Goal: Contribute content

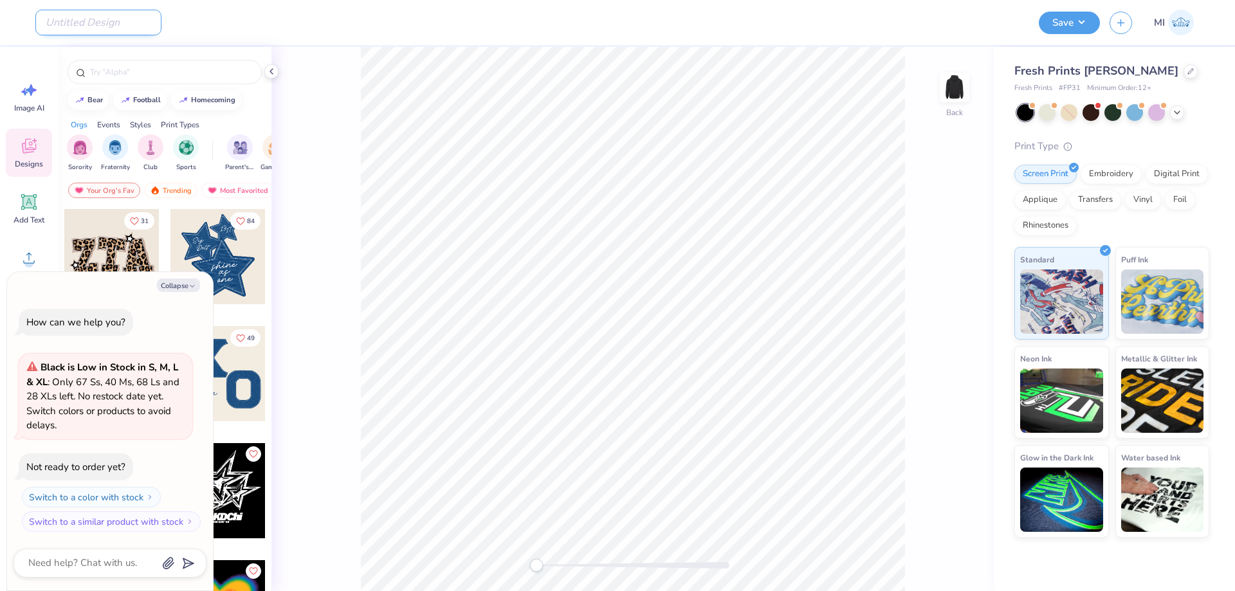
click at [109, 26] on input "Design Title" at bounding box center [98, 23] width 126 height 26
paste input "[URL][DOMAIN_NAME]"
type input "[URL][DOMAIN_NAME]"
type textarea "x"
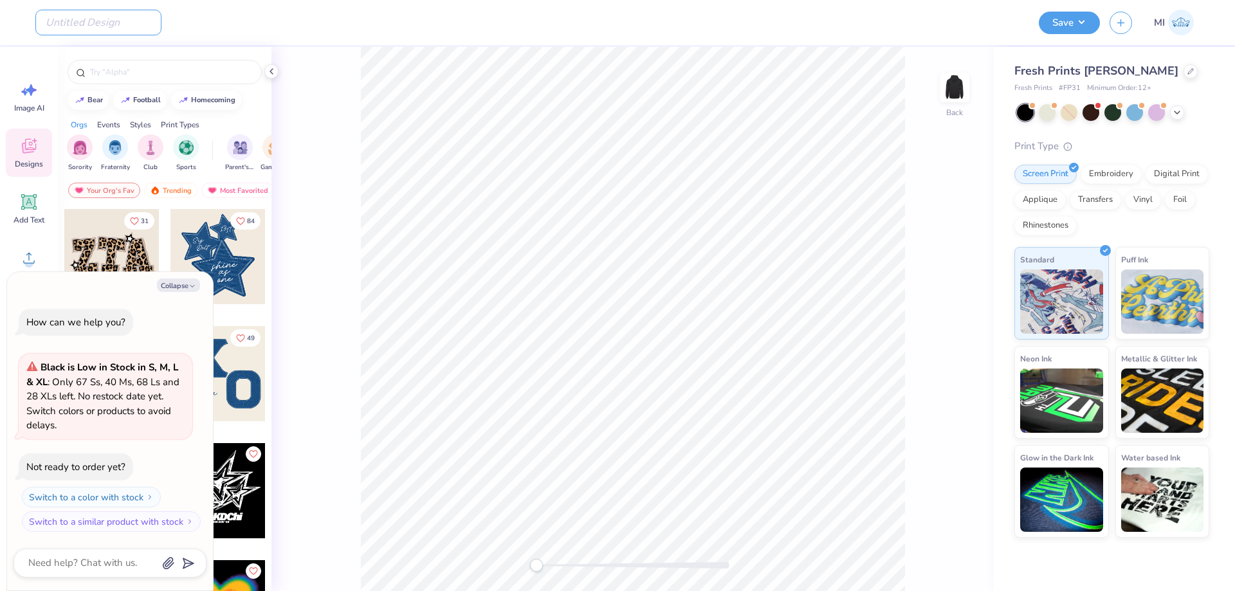
type textarea "x"
click at [121, 19] on input "Design Title" at bounding box center [98, 23] width 126 height 26
paste input "FPS240124"
type input "FPS240124"
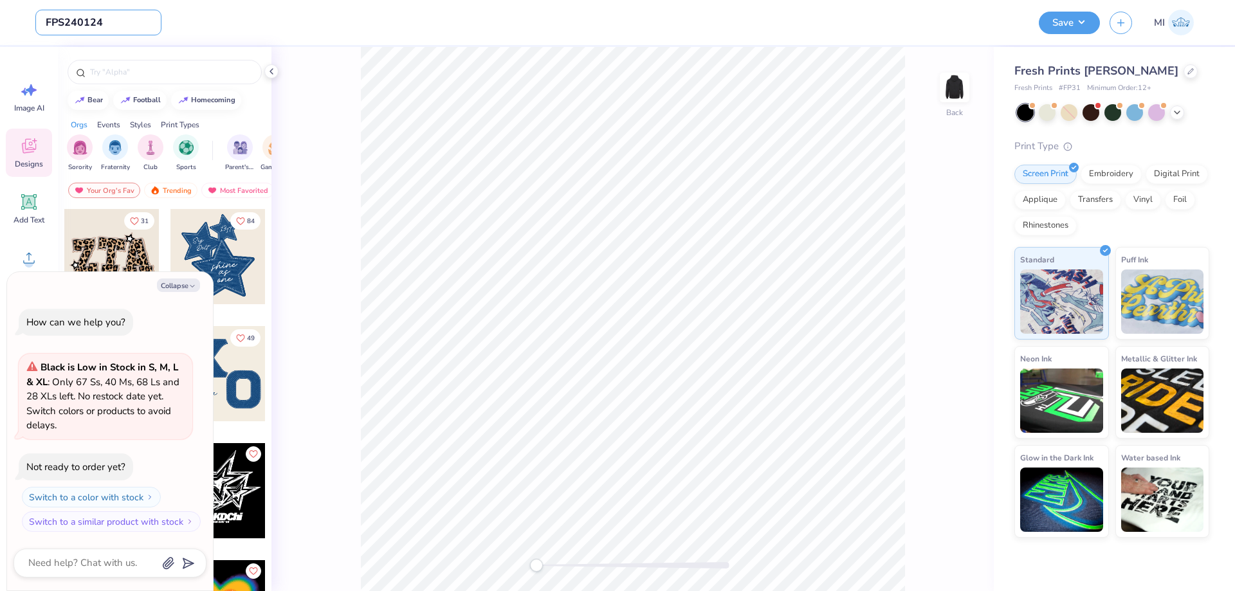
type textarea "x"
type input "FPS240124"
click at [338, 42] on div "Design Title FPS240124" at bounding box center [532, 22] width 994 height 45
click at [180, 286] on button "Collapse" at bounding box center [178, 285] width 43 height 14
type textarea "x"
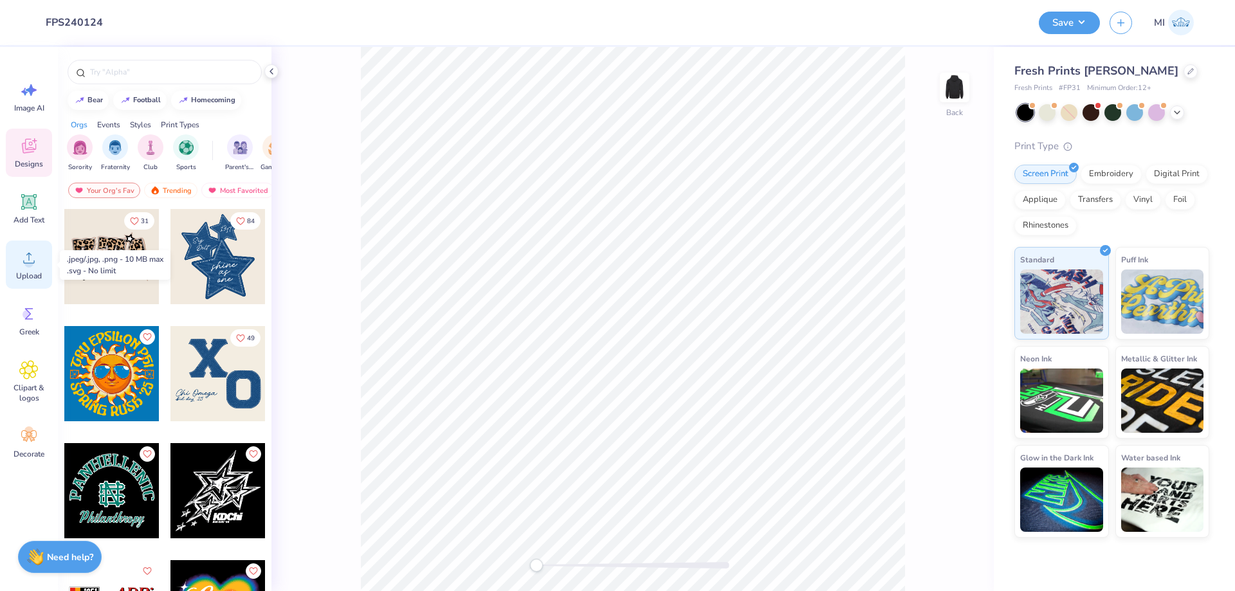
click at [23, 257] on icon at bounding box center [28, 257] width 19 height 19
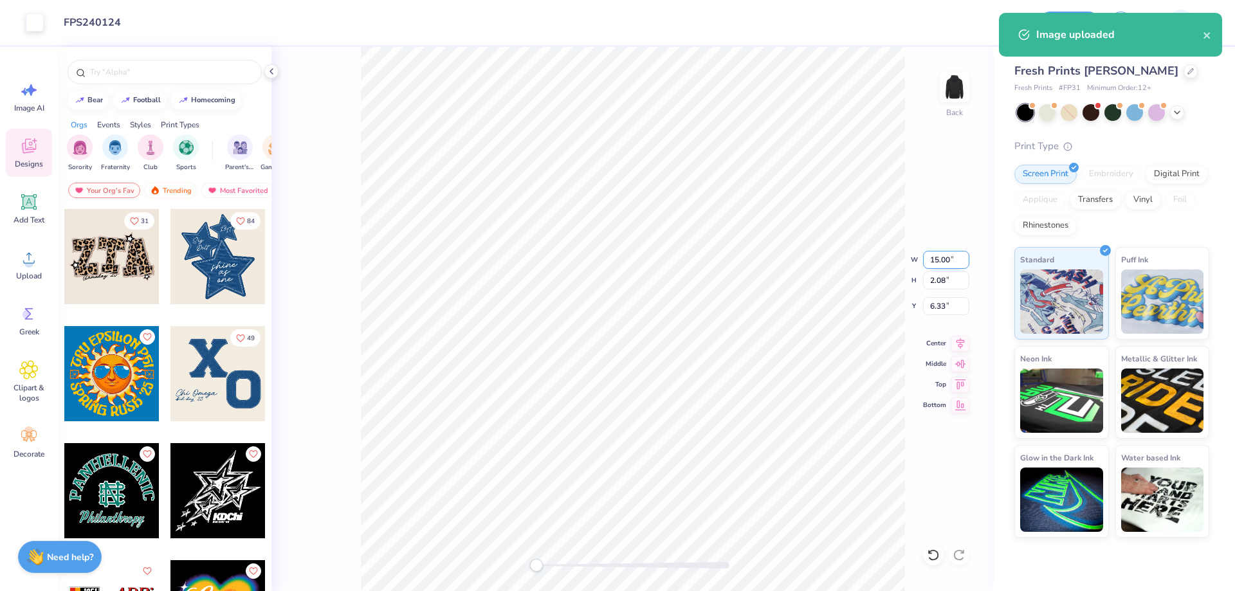
click at [935, 260] on input "15.00" at bounding box center [946, 260] width 46 height 18
drag, startPoint x: 944, startPoint y: 259, endPoint x: 914, endPoint y: 259, distance: 29.6
click at [923, 259] on input "12" at bounding box center [946, 260] width 46 height 18
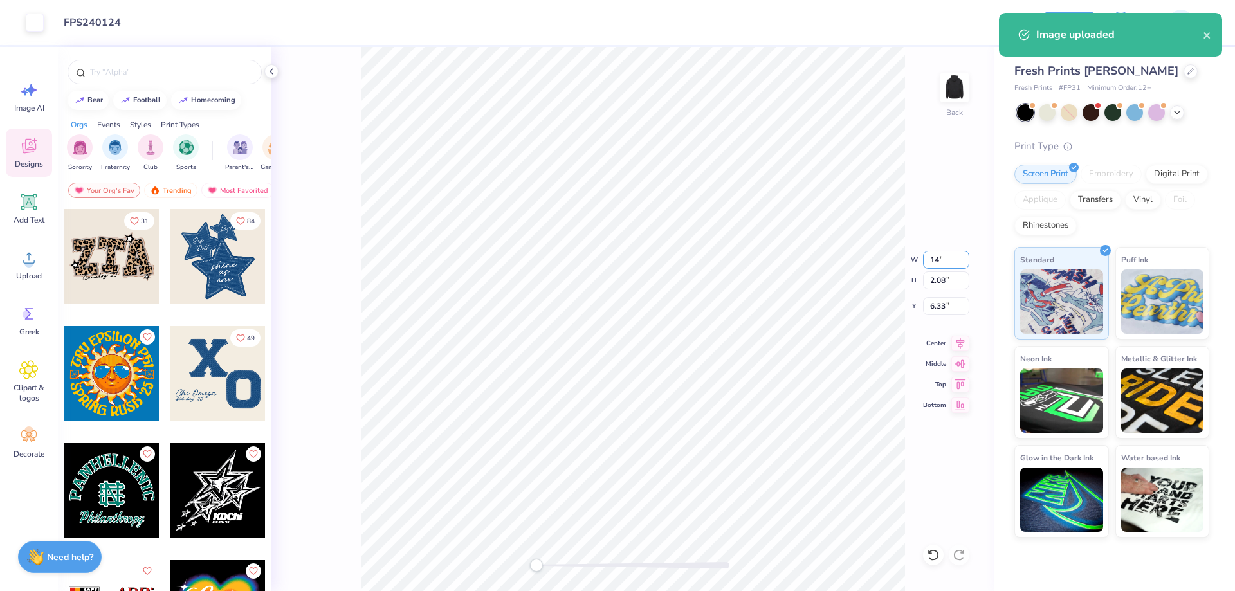
type input "14.00"
type input "1.94"
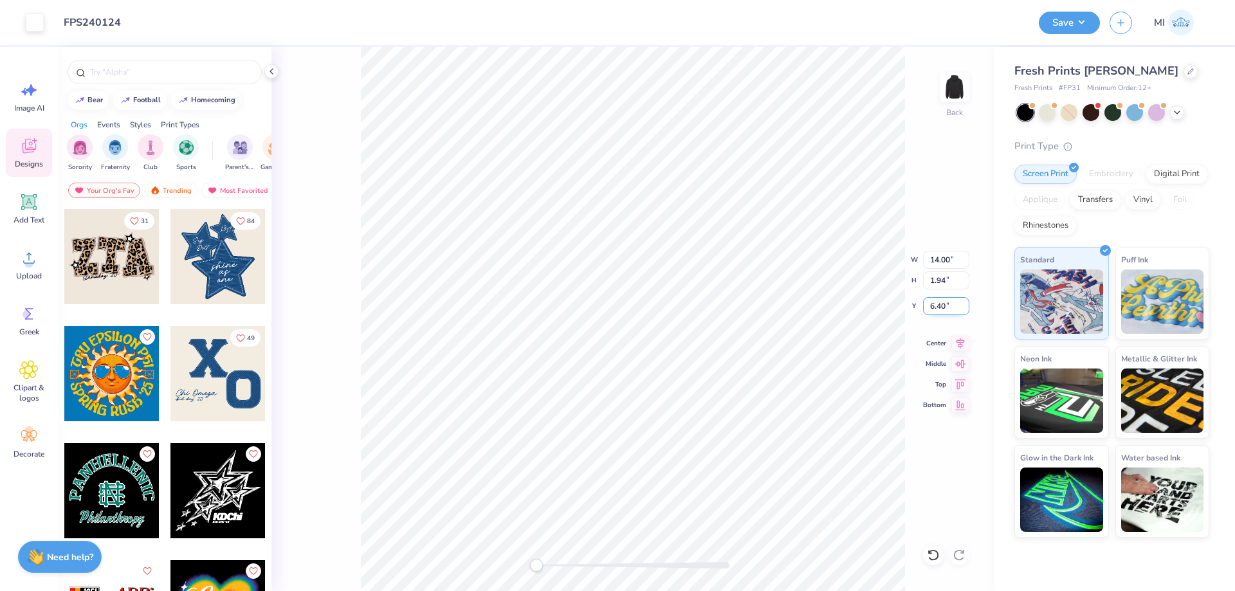
click at [945, 308] on input "6.40" at bounding box center [946, 306] width 46 height 18
type input "3"
click at [1055, 113] on div at bounding box center [1047, 111] width 17 height 17
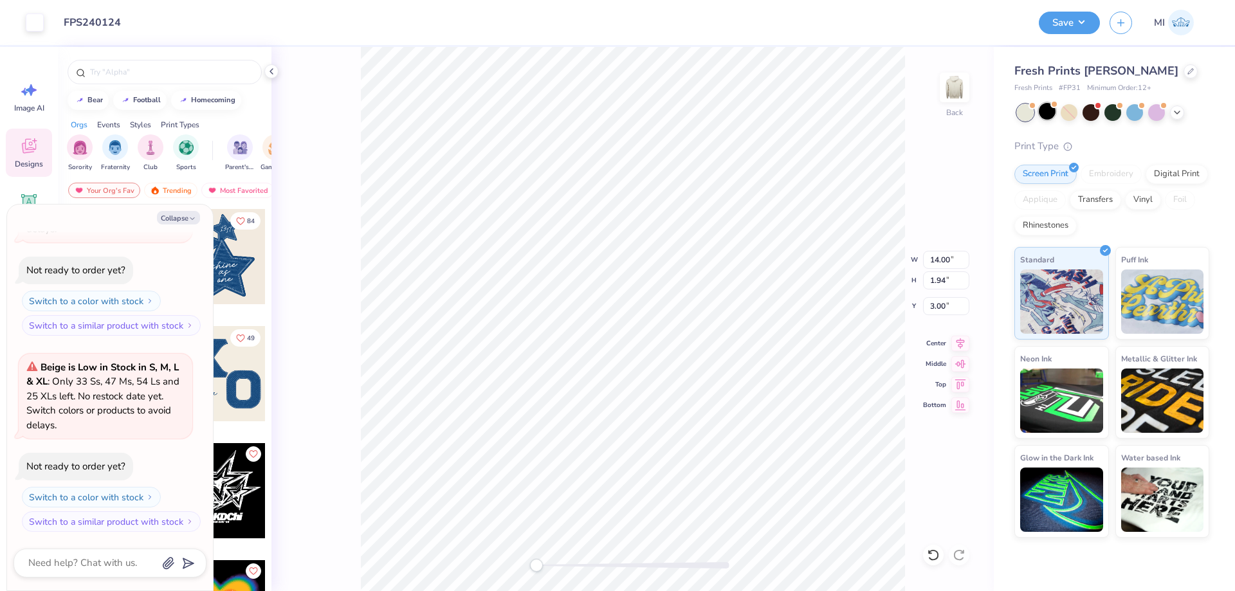
click at [1052, 111] on div at bounding box center [1047, 111] width 17 height 17
type textarea "x"
drag, startPoint x: 949, startPoint y: 259, endPoint x: 890, endPoint y: 258, distance: 59.2
click at [923, 258] on input "14.00" at bounding box center [946, 260] width 46 height 18
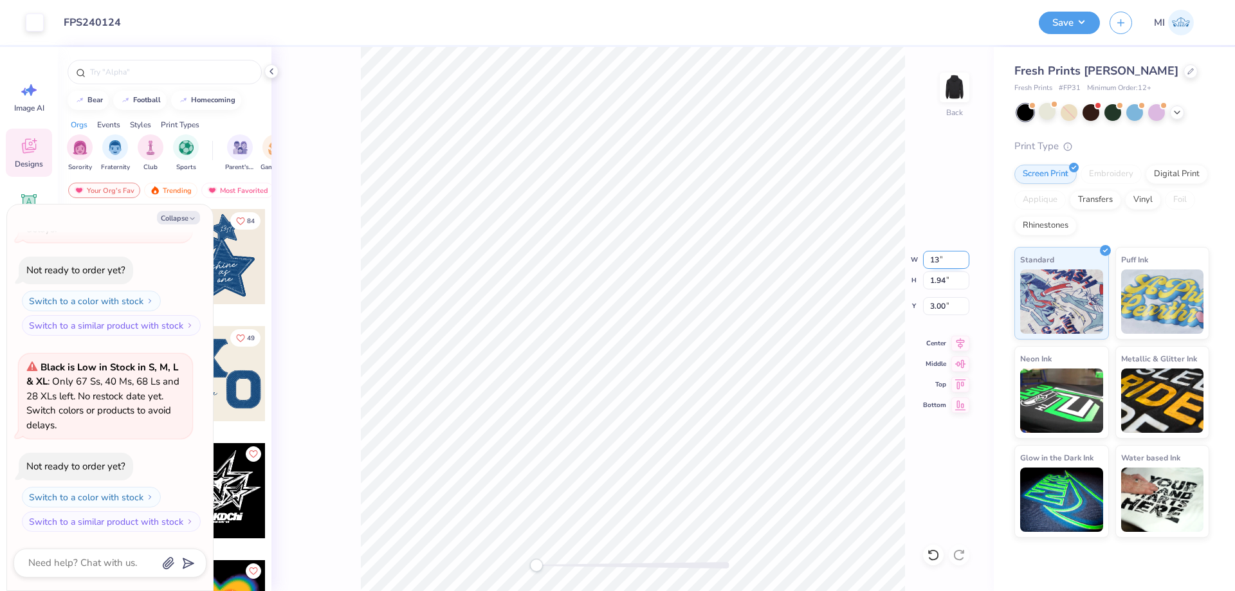
type input "13"
type textarea "x"
type input "13.00"
type textarea "x"
type input "1.80"
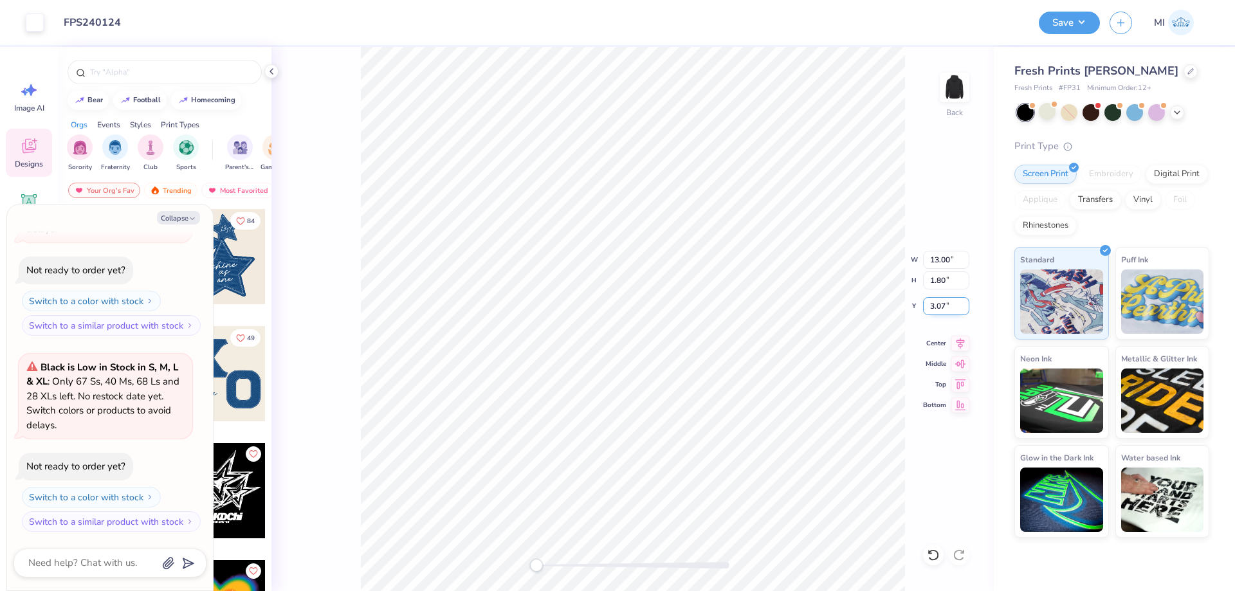
click at [948, 306] on input "3.07" at bounding box center [946, 306] width 46 height 18
click at [949, 306] on input "3.07" at bounding box center [946, 306] width 46 height 18
click at [949, 306] on input "3" at bounding box center [946, 306] width 46 height 18
type input "3"
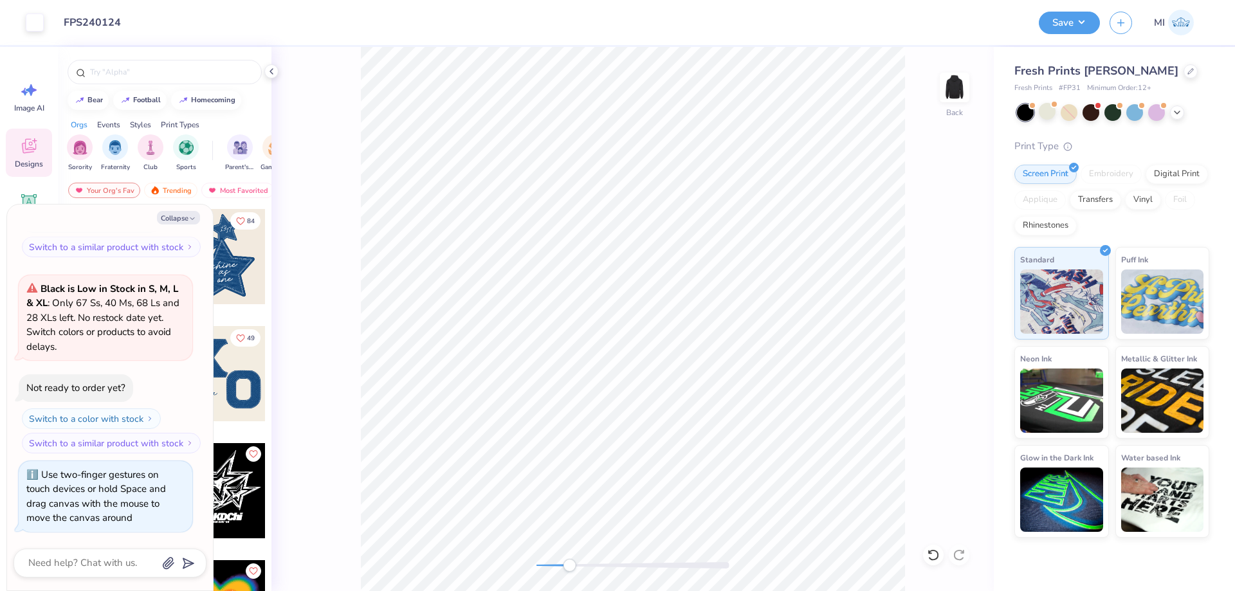
drag, startPoint x: 541, startPoint y: 565, endPoint x: 573, endPoint y: 560, distance: 32.6
click at [572, 560] on div "Accessibility label" at bounding box center [569, 565] width 13 height 13
click at [191, 215] on icon "button" at bounding box center [192, 219] width 8 height 8
type textarea "x"
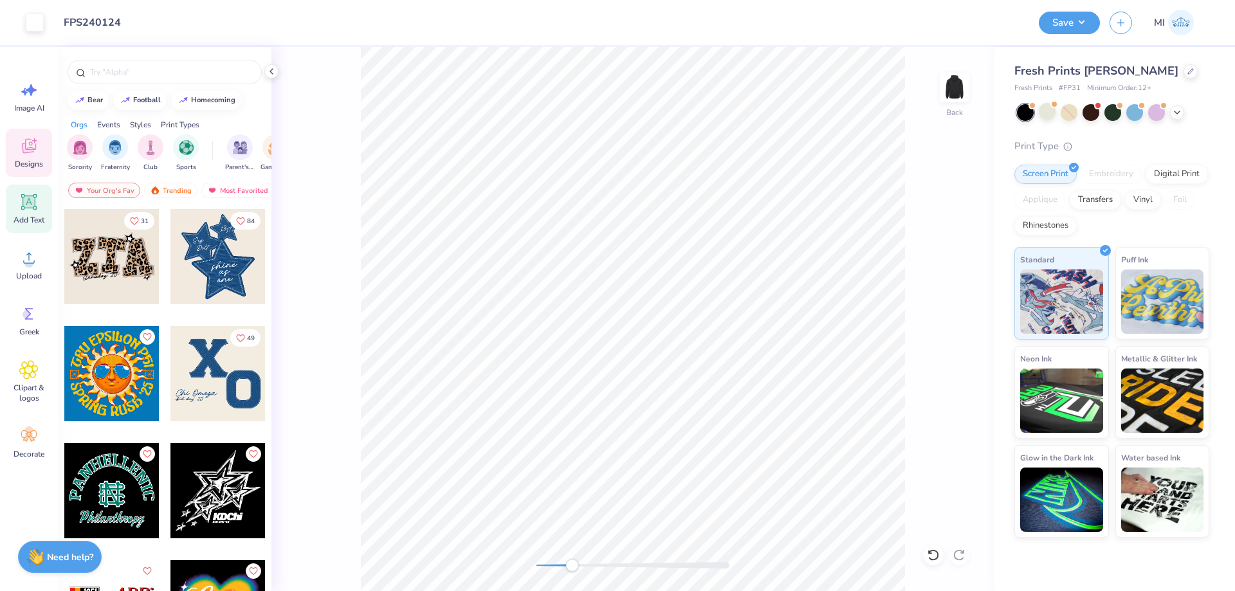
click at [25, 196] on icon at bounding box center [28, 201] width 15 height 15
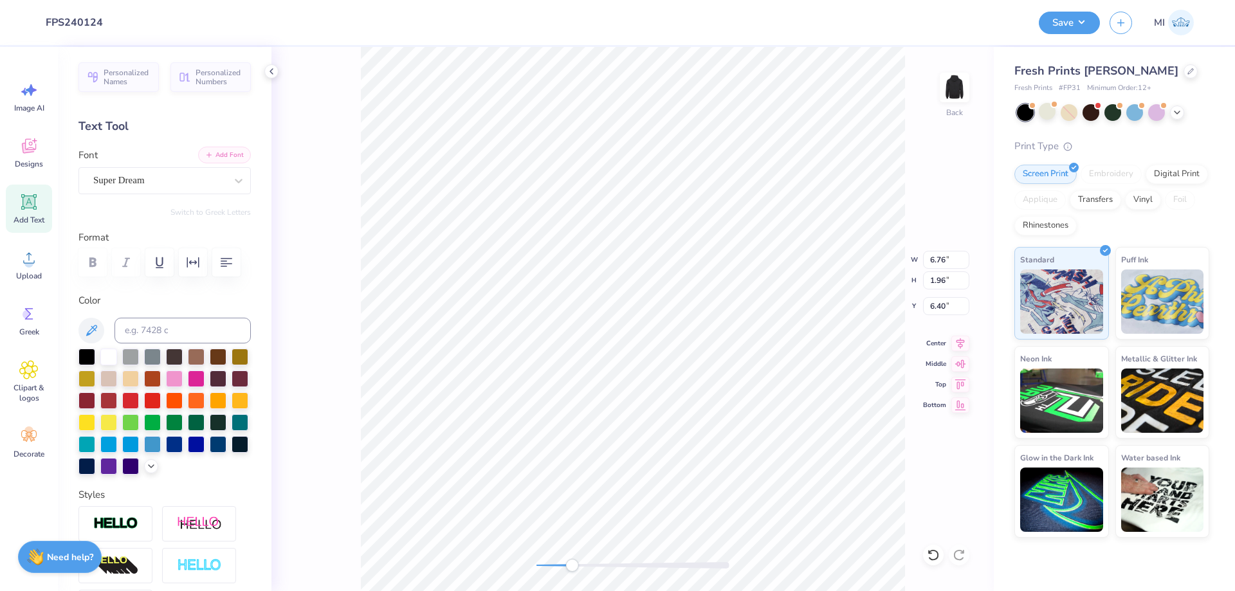
click at [209, 160] on button "Add Font" at bounding box center [224, 155] width 53 height 17
type textarea "PHILANTHROPY"
click at [89, 356] on div at bounding box center [86, 355] width 17 height 17
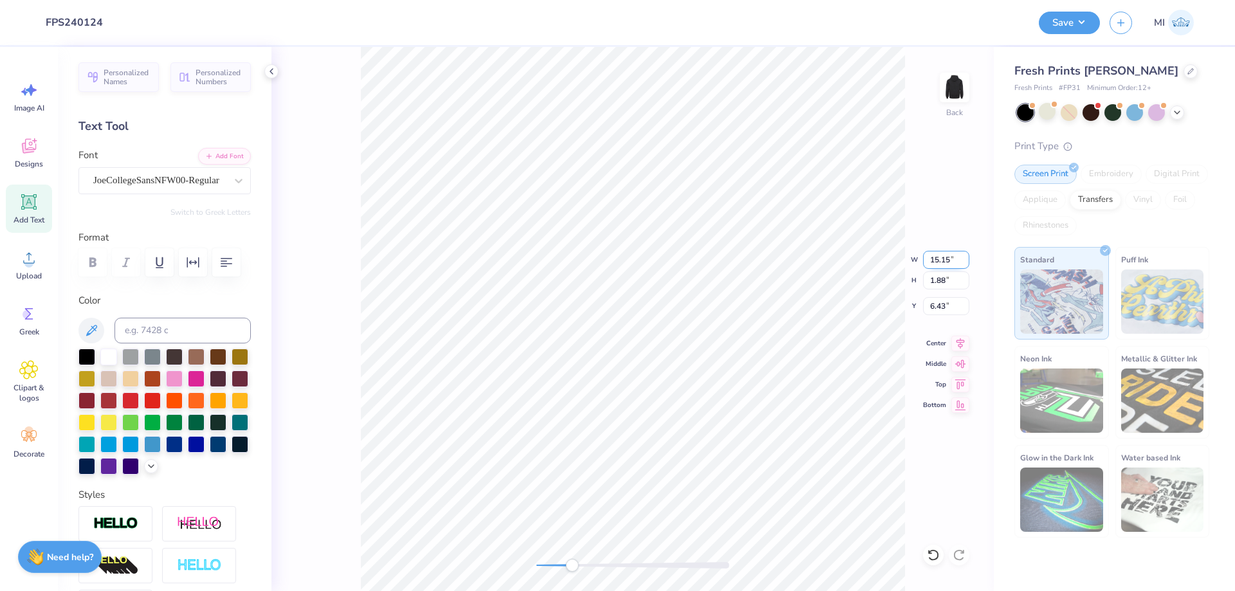
click at [948, 262] on input "15.15" at bounding box center [946, 260] width 46 height 18
click at [948, 262] on input "5" at bounding box center [946, 260] width 46 height 18
type input "5.00"
type input "0.62"
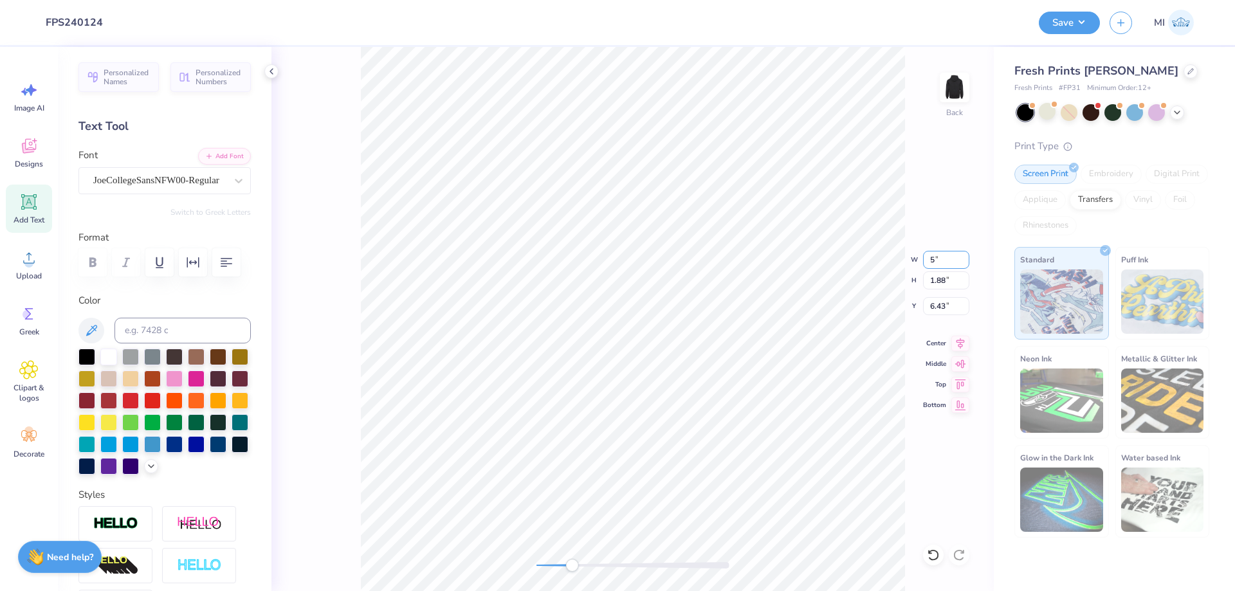
type input "7.06"
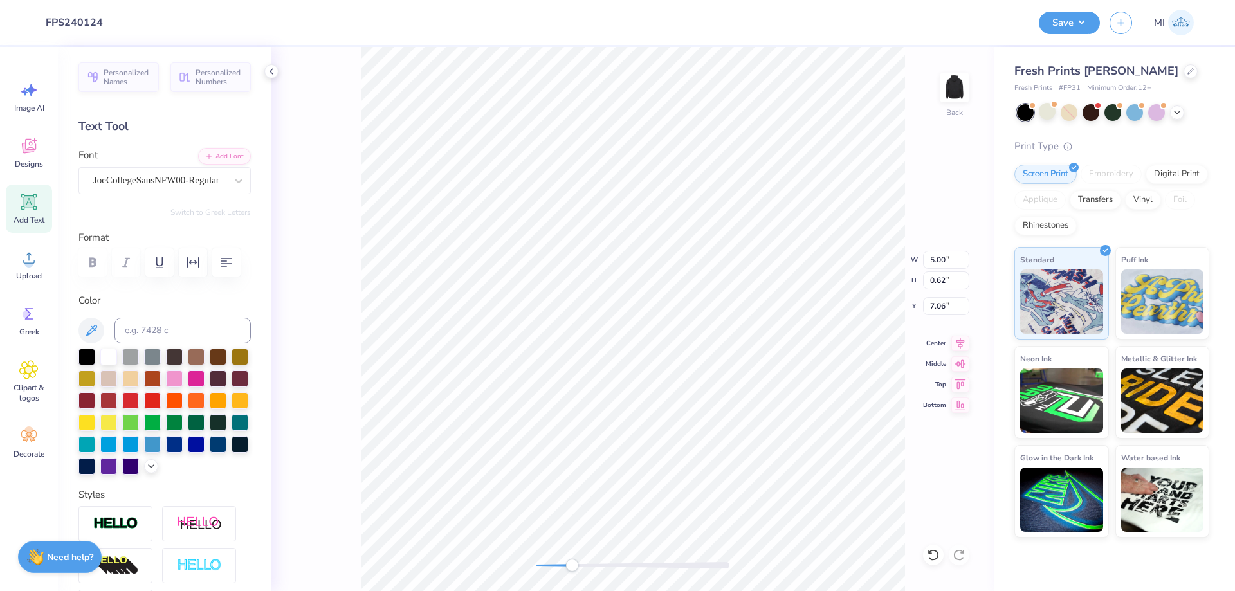
type input "2.63"
type input "0.33"
type input "3.89"
drag, startPoint x: 578, startPoint y: 567, endPoint x: 616, endPoint y: 564, distance: 38.0
click at [616, 564] on div "Accessibility label" at bounding box center [615, 565] width 13 height 13
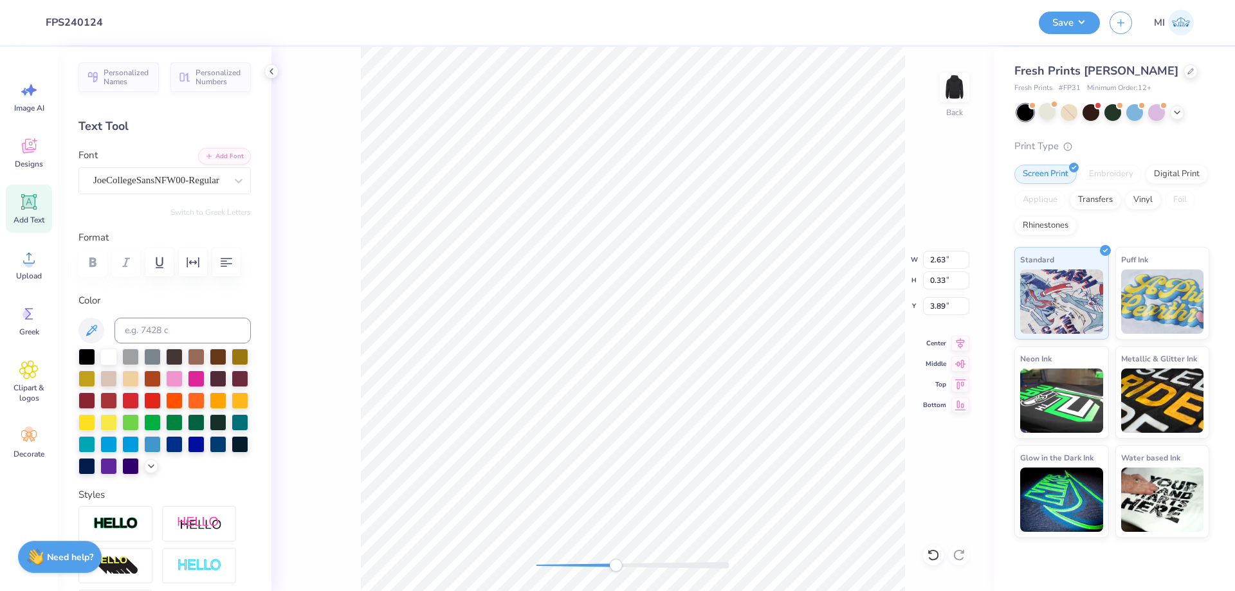
type input "3.69"
click at [439, 547] on div "Back" at bounding box center [632, 319] width 722 height 544
click at [1091, 19] on button "Save" at bounding box center [1069, 21] width 61 height 23
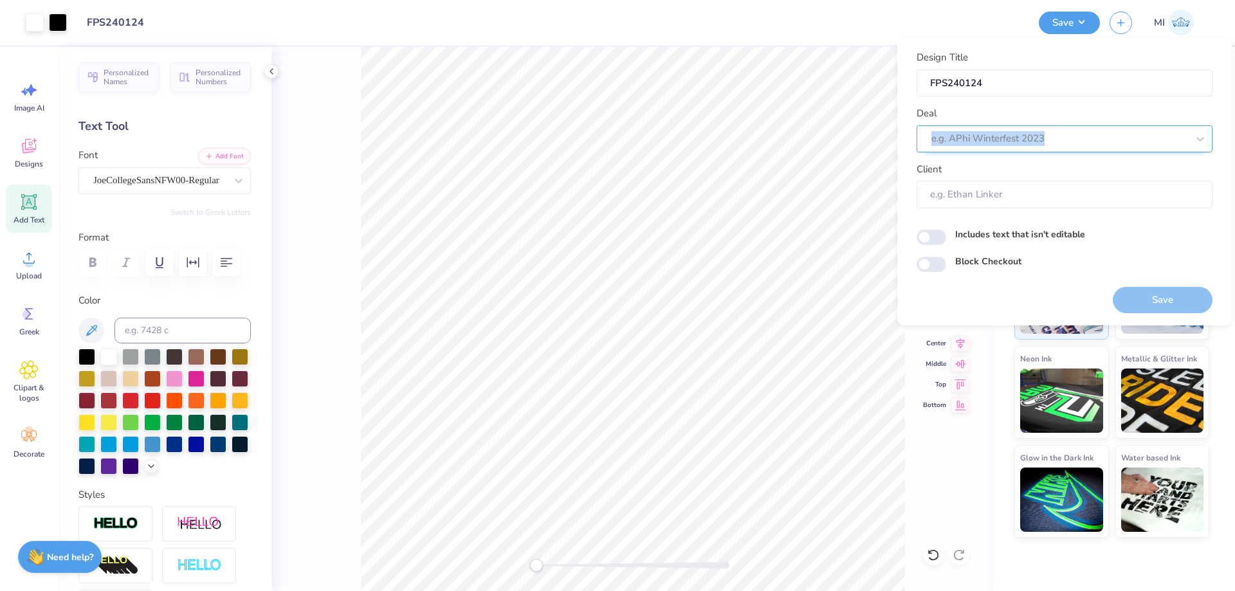
click at [1048, 131] on div "Deal e.g. APhi Winterfest 2023" at bounding box center [1065, 129] width 296 height 46
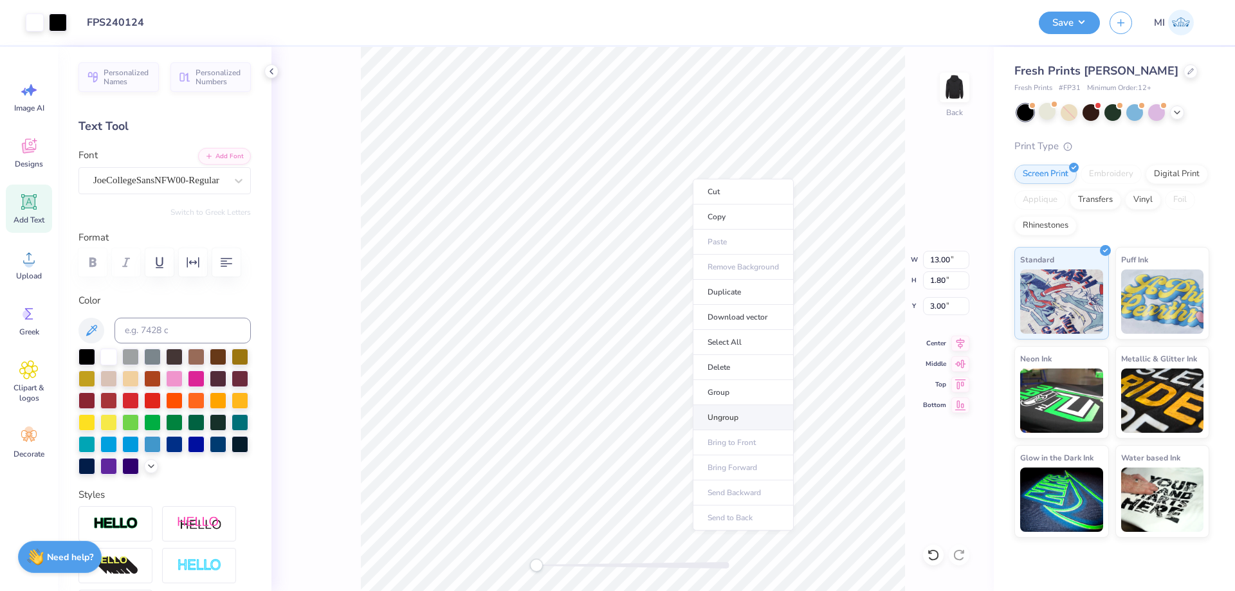
click at [742, 415] on li "Ungroup" at bounding box center [743, 417] width 101 height 25
click at [608, 526] on li "Send to Back" at bounding box center [610, 529] width 101 height 25
click at [608, 397] on li "Group" at bounding box center [613, 400] width 101 height 25
type input "2.58"
type input "1.80"
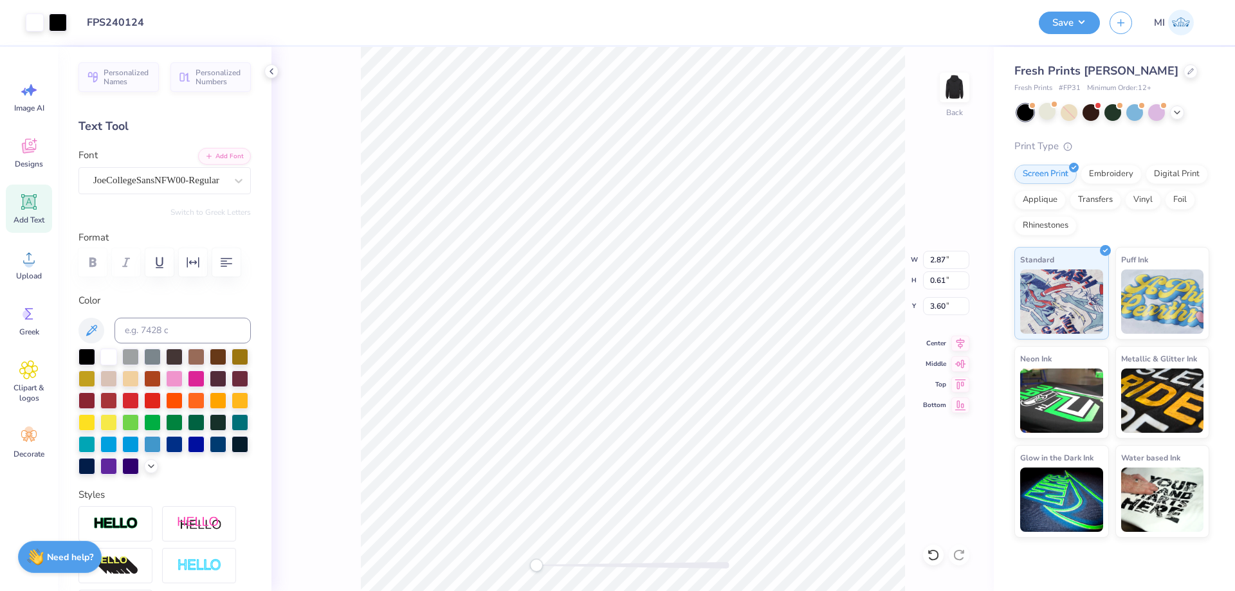
type input "3.00"
click at [1083, 28] on button "Save" at bounding box center [1069, 21] width 61 height 23
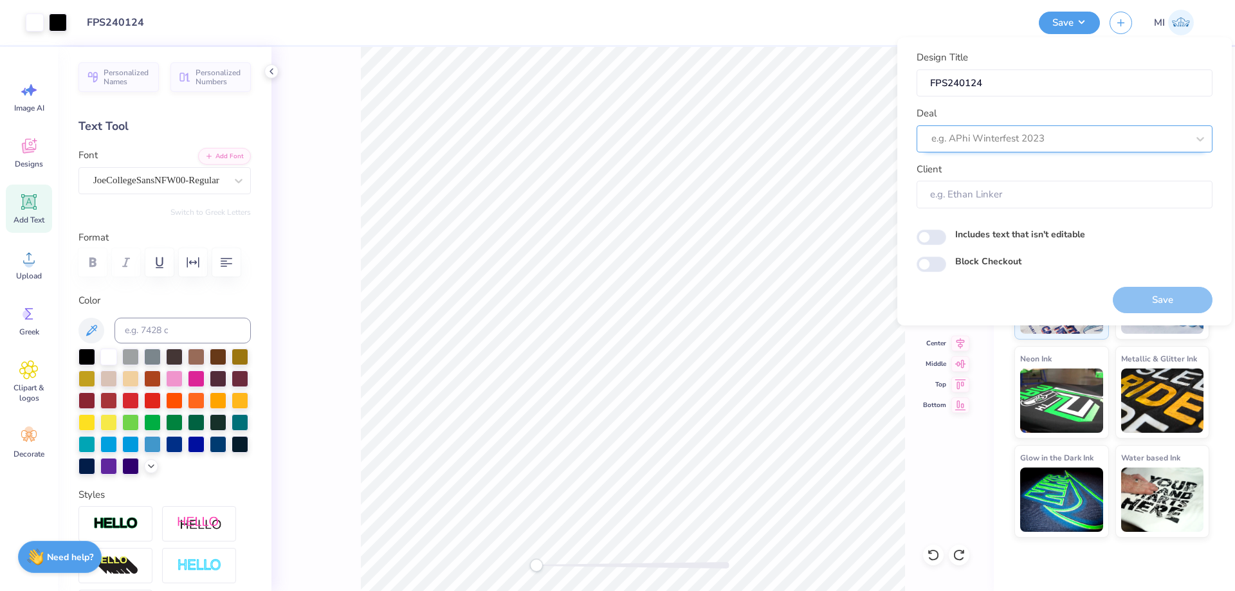
click at [1035, 134] on div at bounding box center [1059, 138] width 256 height 17
click at [1007, 170] on div "Design Tool Gallery" at bounding box center [1065, 173] width 286 height 21
type input "Design Tool Gallery"
type input "Design Tool Gallery User"
click at [1165, 294] on button "Save" at bounding box center [1163, 300] width 100 height 26
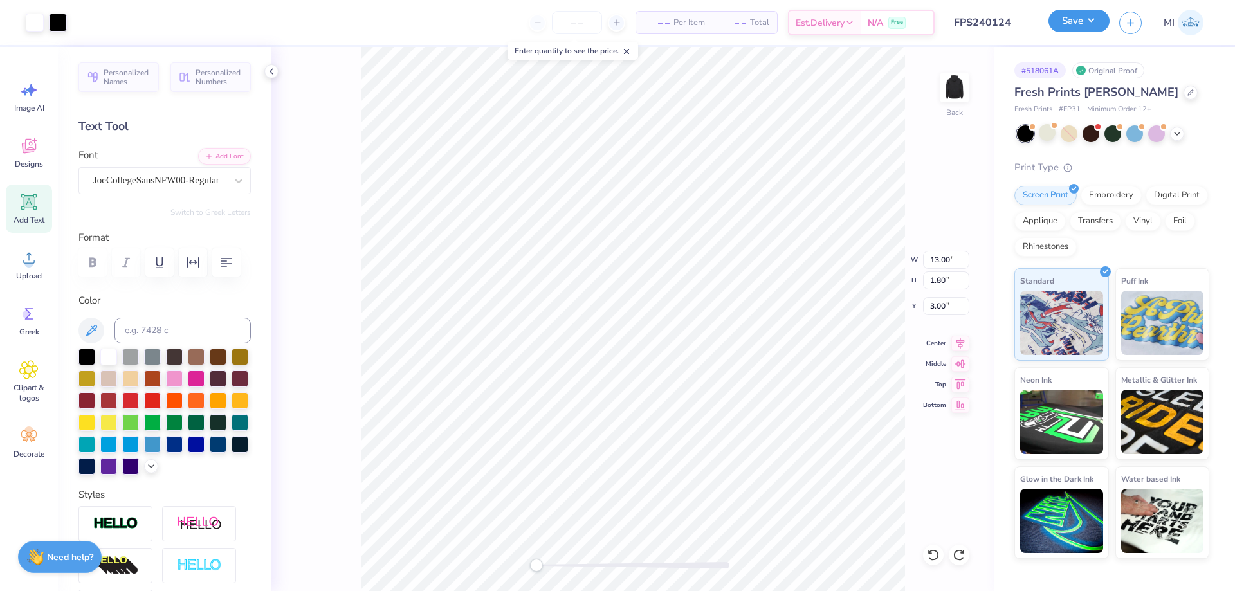
click at [1077, 28] on button "Save" at bounding box center [1078, 21] width 61 height 23
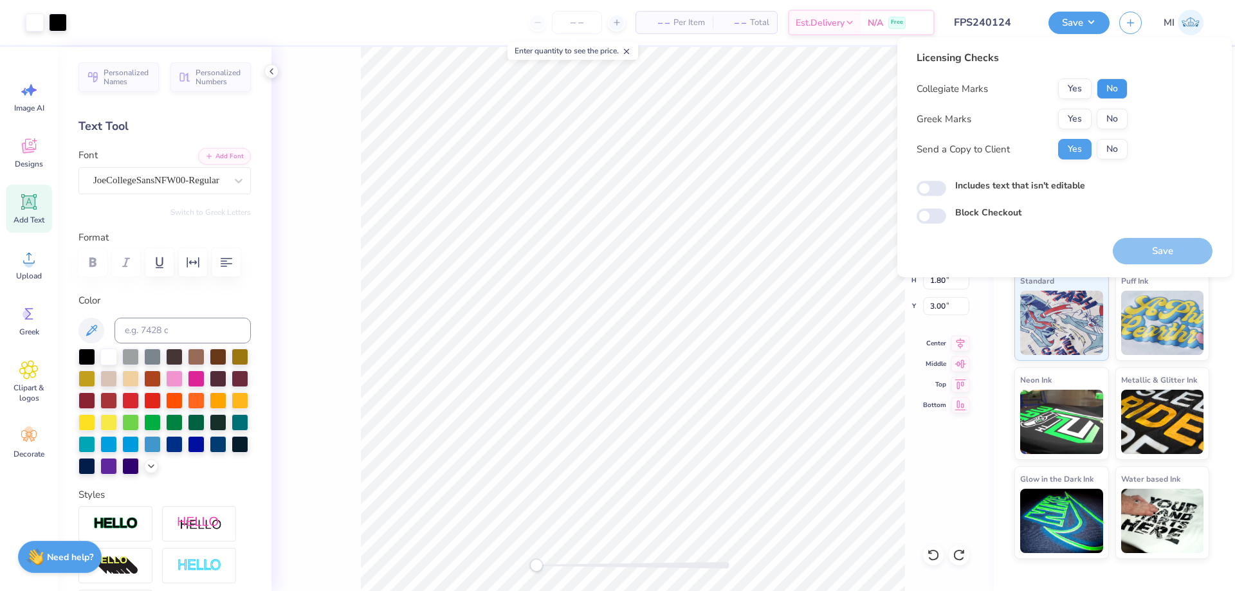
click at [1114, 87] on button "No" at bounding box center [1112, 88] width 31 height 21
click at [1076, 113] on button "Yes" at bounding box center [1074, 119] width 33 height 21
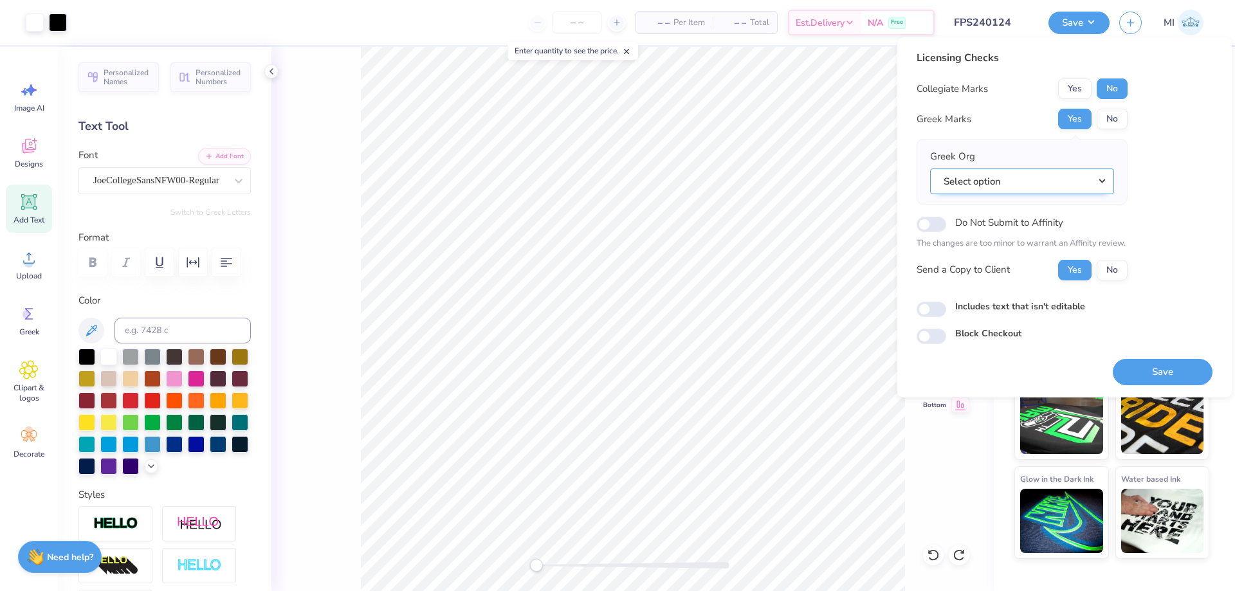
click at [1091, 170] on button "Select option" at bounding box center [1022, 182] width 184 height 26
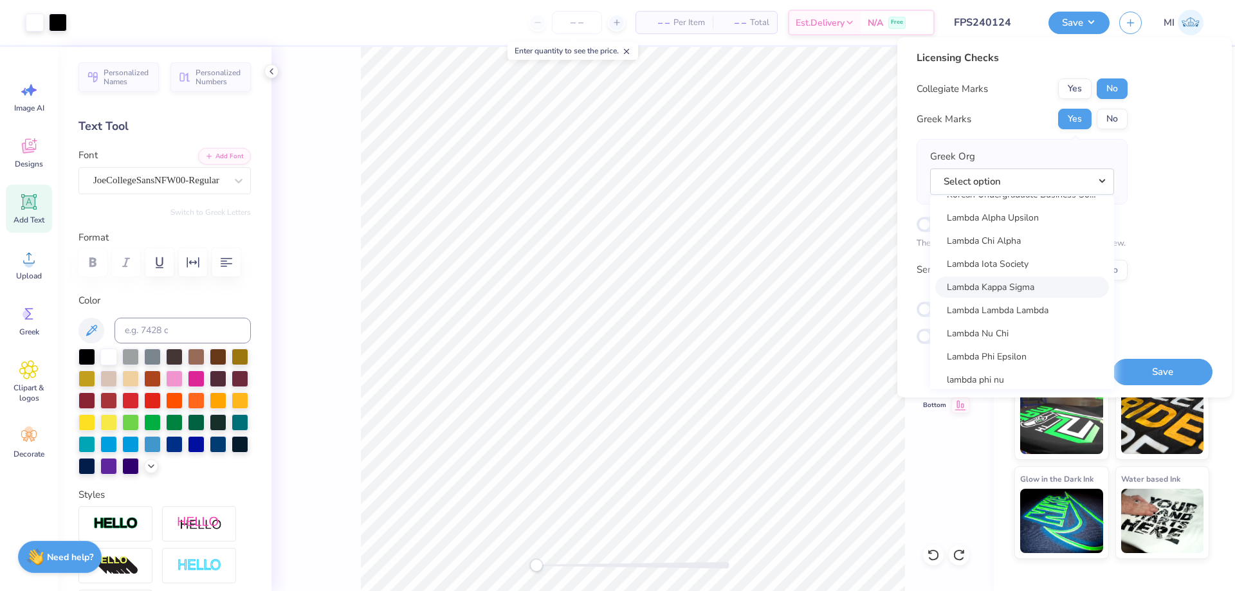
scroll to position [4849, 0]
click at [1145, 155] on div "Licensing Checks Collegiate Marks Yes No Greek Marks Yes No Greek Org Select op…" at bounding box center [1065, 197] width 296 height 294
click at [1091, 178] on button "Select option" at bounding box center [1022, 182] width 184 height 26
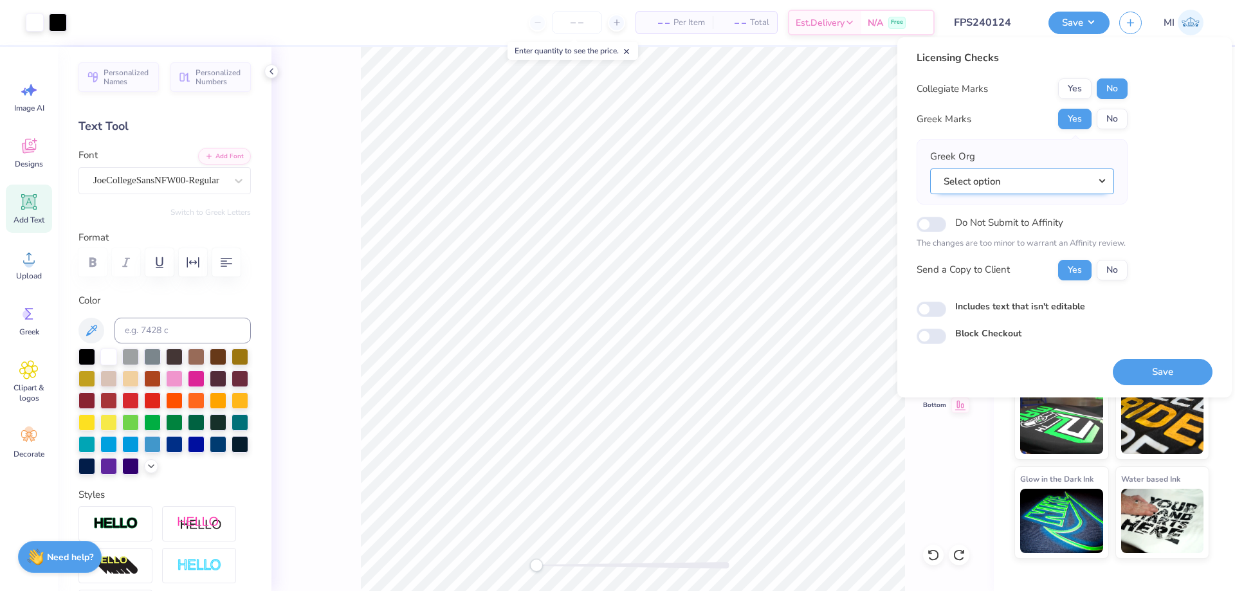
click at [1091, 178] on button "Select option" at bounding box center [1022, 182] width 184 height 26
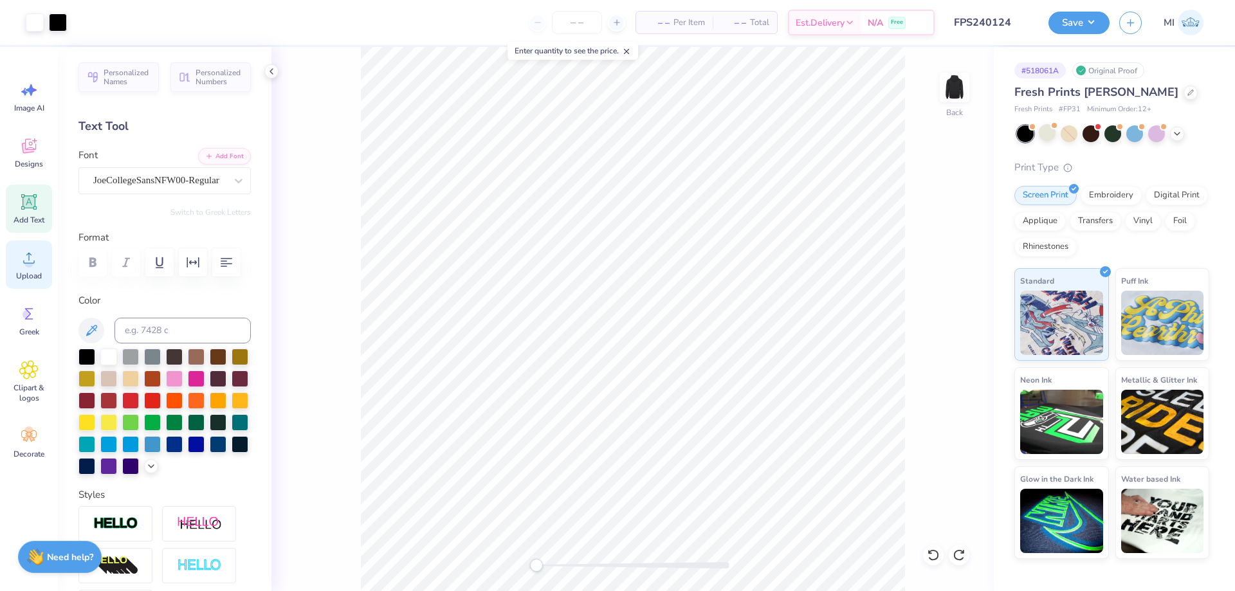
click at [26, 263] on icon at bounding box center [29, 258] width 12 height 11
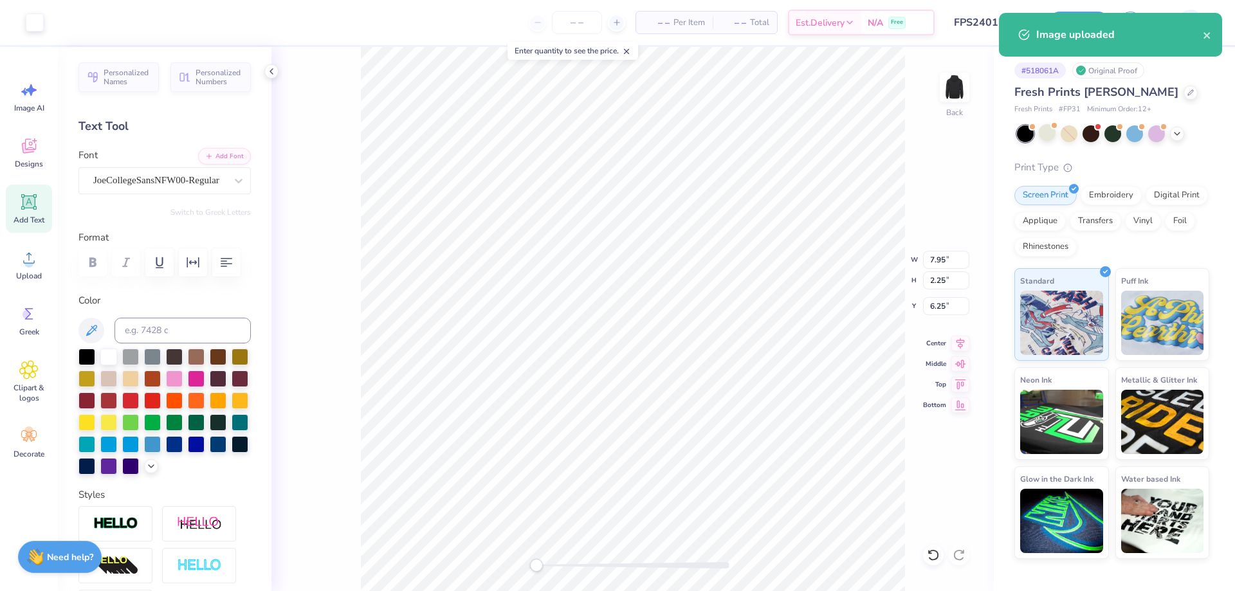
type input "2.58"
type input "1.80"
type input "3.00"
click at [940, 258] on input "2.58" at bounding box center [946, 260] width 46 height 18
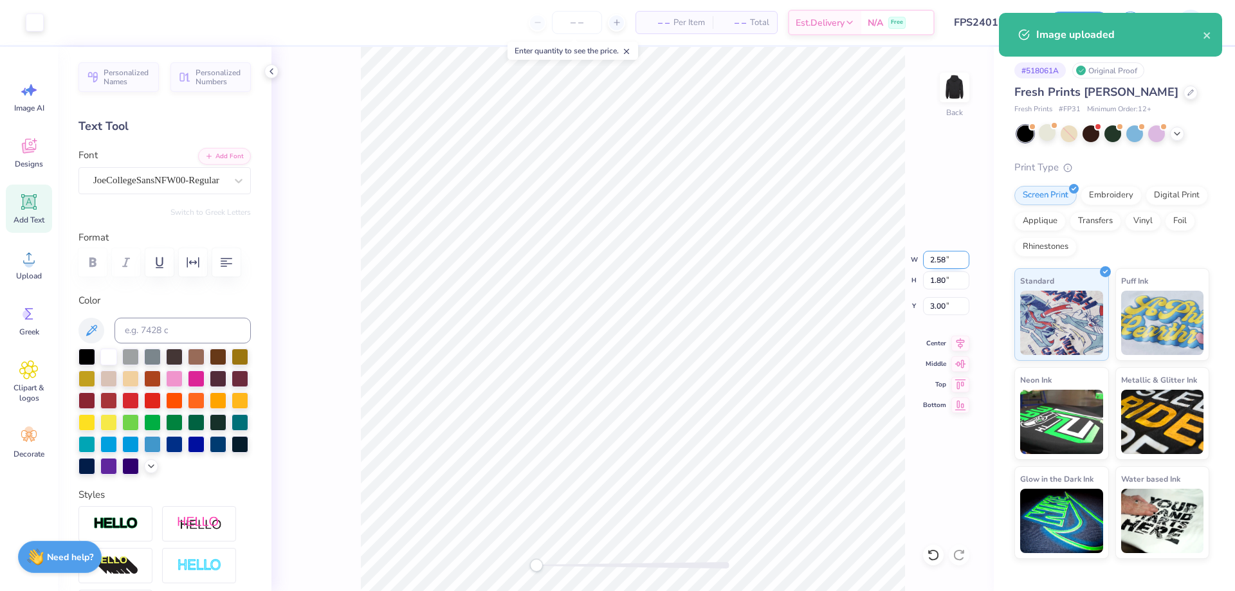
click at [940, 258] on input "2.58" at bounding box center [946, 260] width 46 height 18
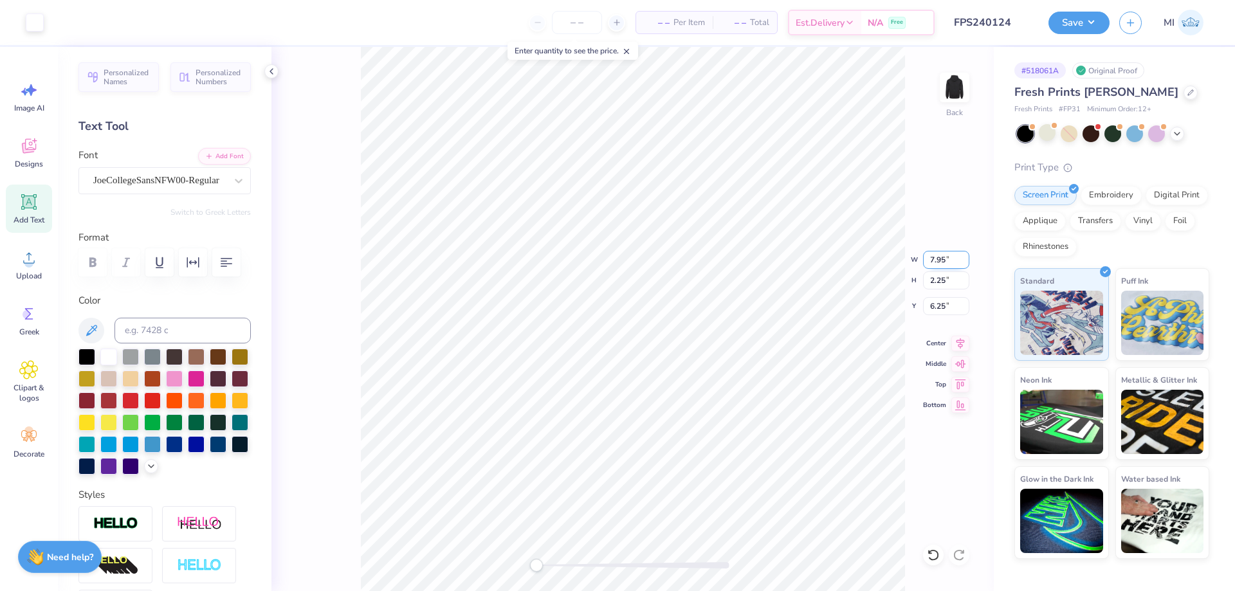
click at [941, 258] on input "7.95" at bounding box center [946, 260] width 46 height 18
paste input "2.58"
type input "2.58"
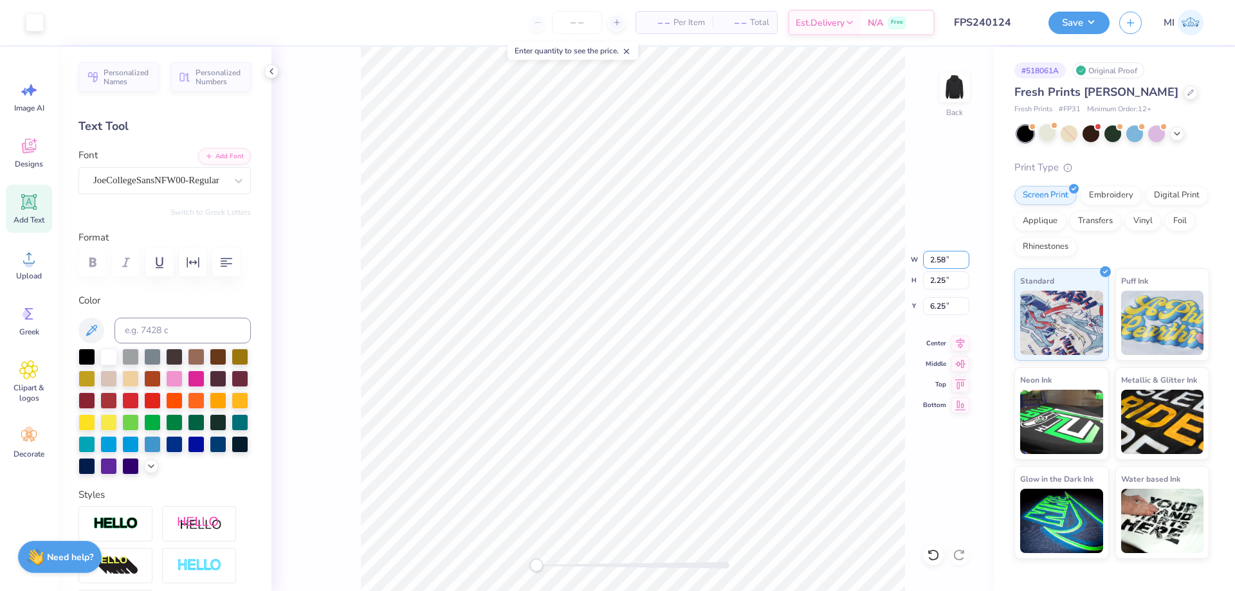
type input "0.73"
type input "7.01"
click at [582, 561] on div at bounding box center [632, 565] width 193 height 13
click at [453, 549] on div "Back" at bounding box center [632, 319] width 722 height 544
click at [944, 312] on input "3.54" at bounding box center [946, 306] width 46 height 18
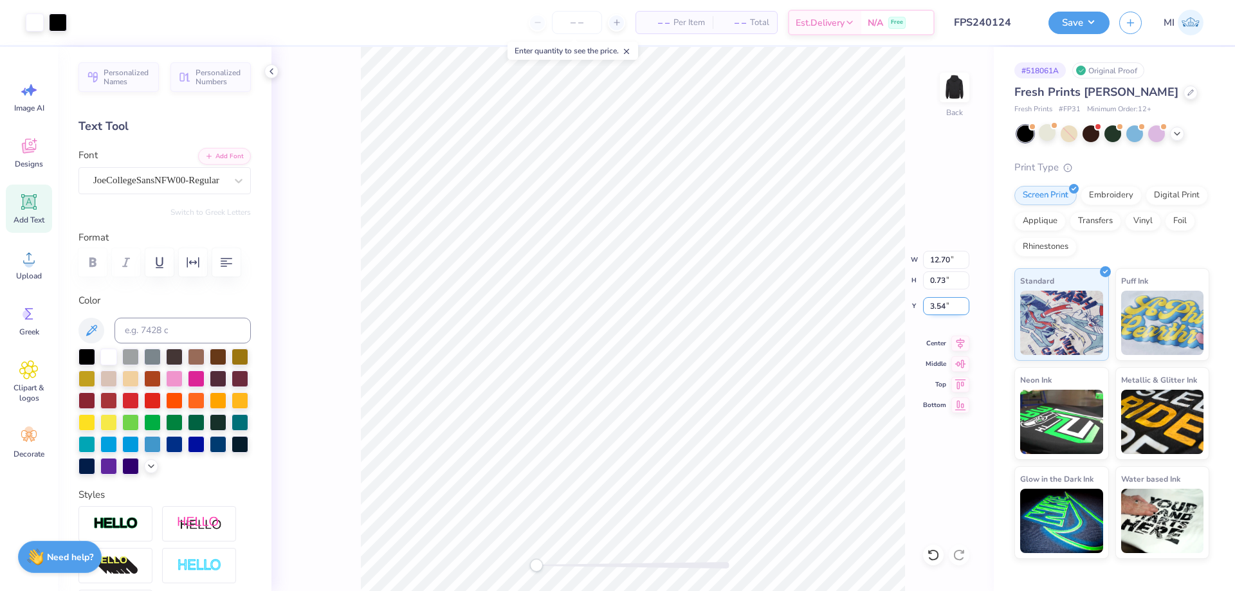
click at [944, 312] on input "3.54" at bounding box center [946, 306] width 46 height 18
type input "3"
drag, startPoint x: 949, startPoint y: 304, endPoint x: 859, endPoint y: 309, distance: 90.8
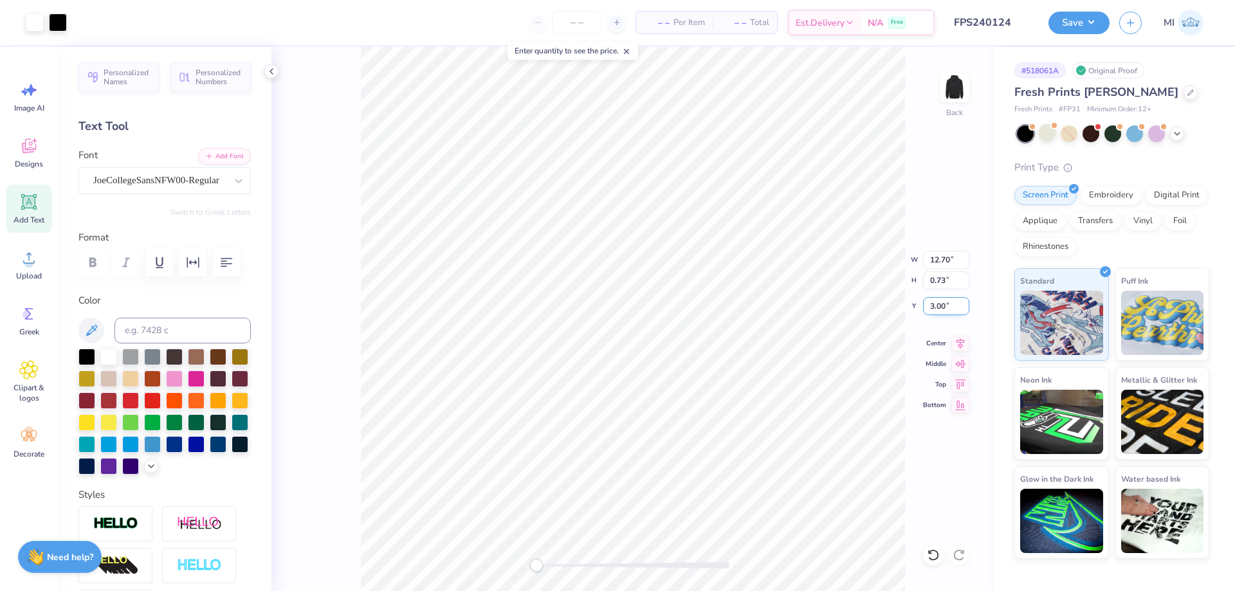
click at [923, 309] on input "3.00" at bounding box center [946, 306] width 46 height 18
type input "3.50"
click at [1059, 39] on div "Save MI" at bounding box center [1141, 22] width 187 height 45
click at [1080, 23] on button "Save" at bounding box center [1078, 21] width 61 height 23
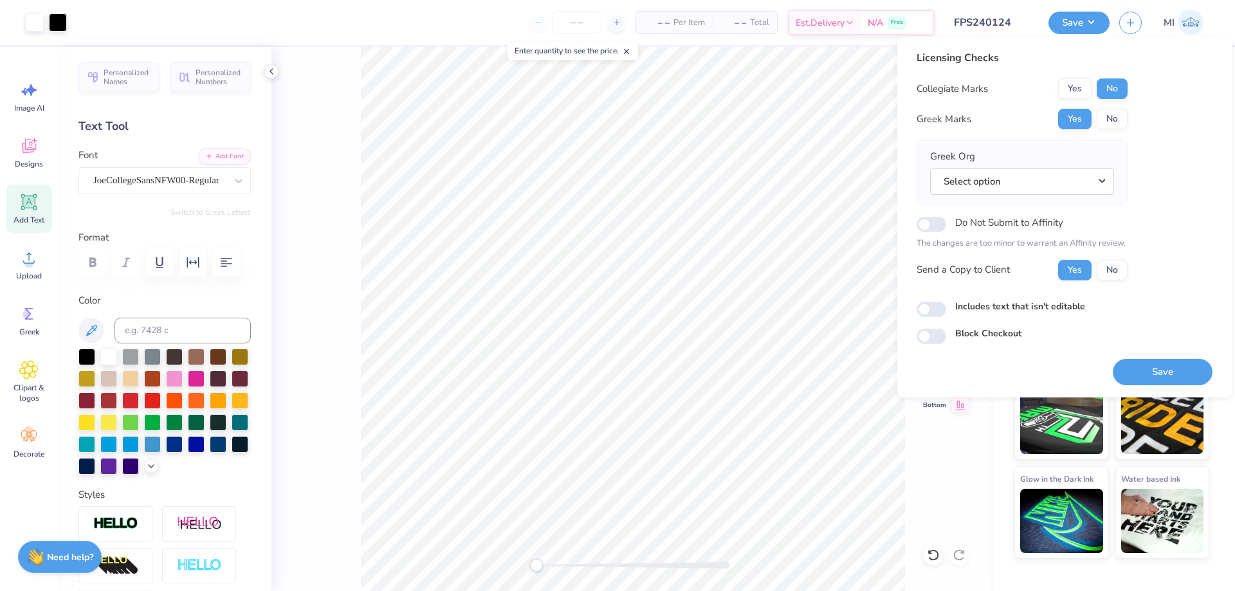
drag, startPoint x: 1077, startPoint y: 188, endPoint x: 1073, endPoint y: 195, distance: 7.8
click at [1076, 188] on button "Select option" at bounding box center [1022, 182] width 184 height 26
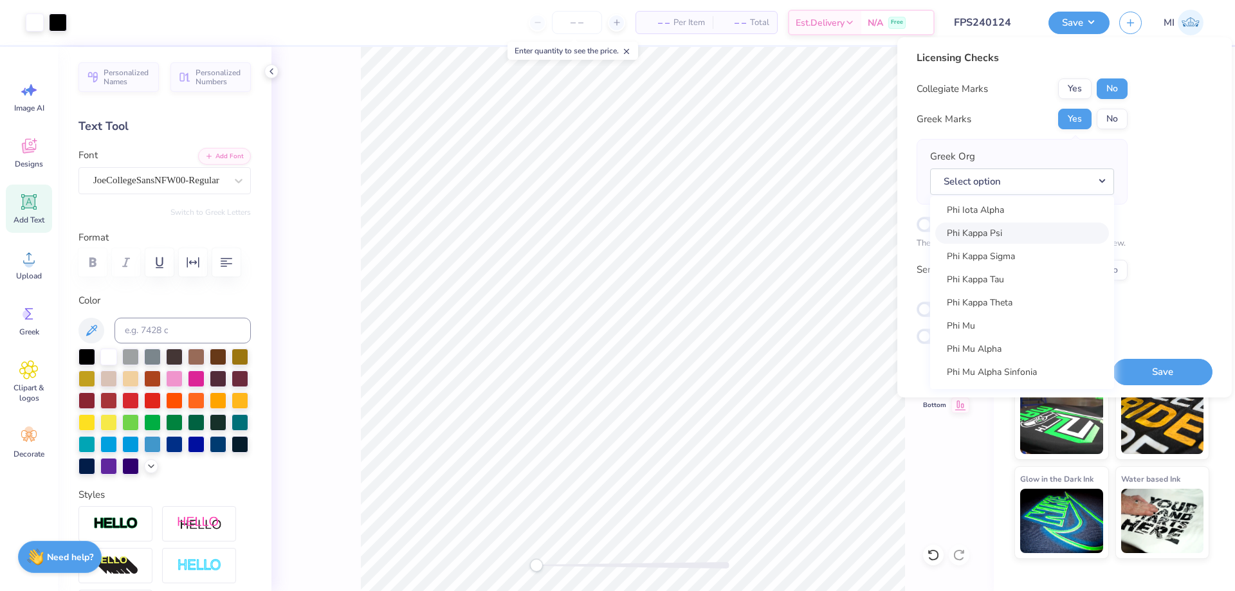
click at [1023, 239] on link "Phi Kappa Psi" at bounding box center [1022, 233] width 174 height 21
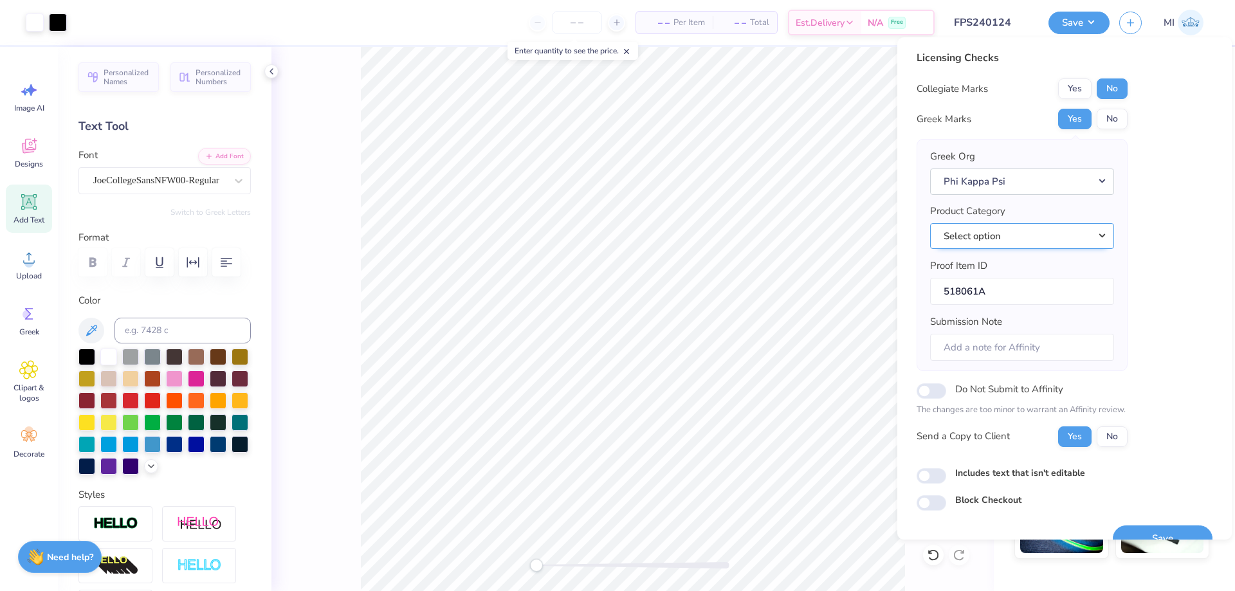
click at [1048, 235] on button "Select option" at bounding box center [1022, 236] width 184 height 26
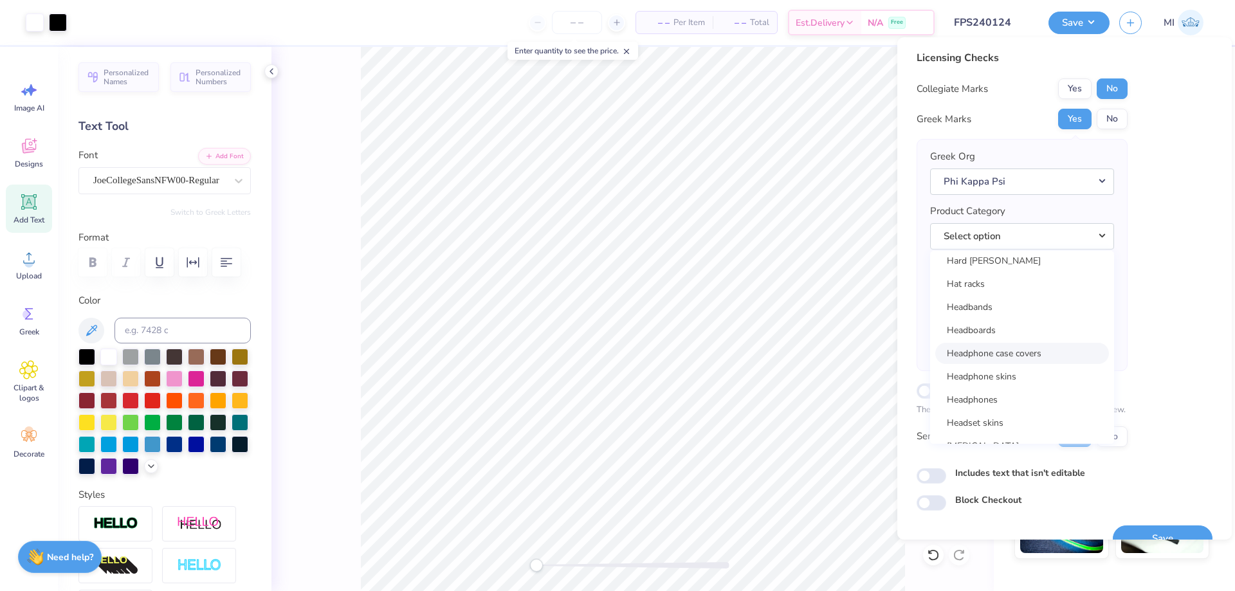
scroll to position [10942, 0]
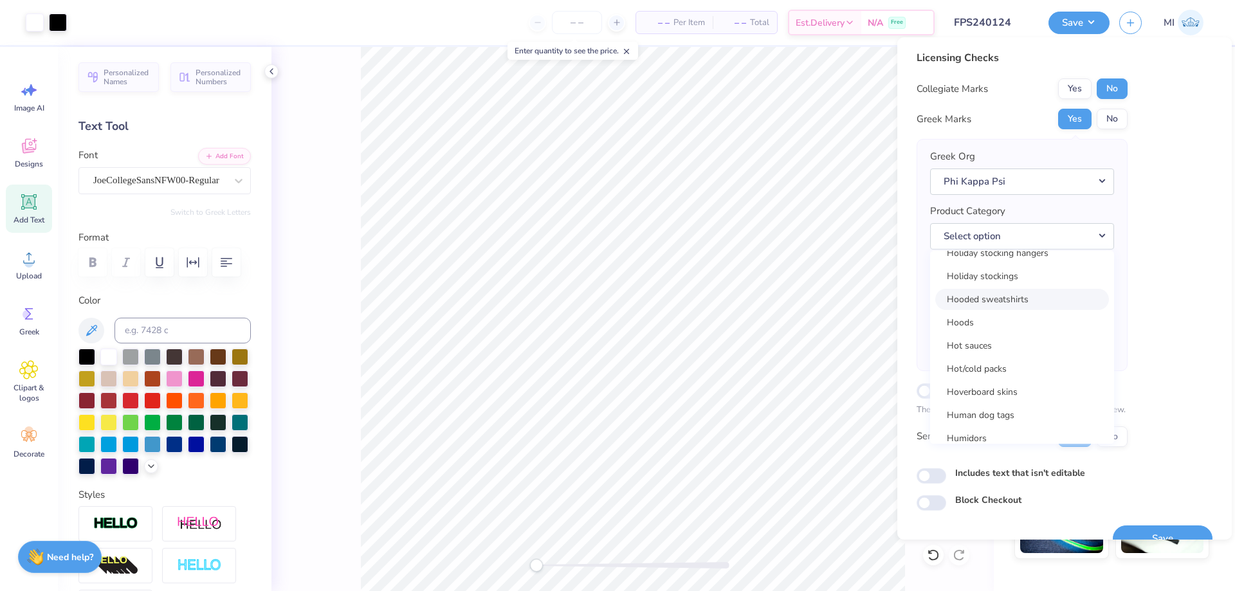
click at [1054, 298] on link "Hooded sweatshirts" at bounding box center [1022, 299] width 174 height 21
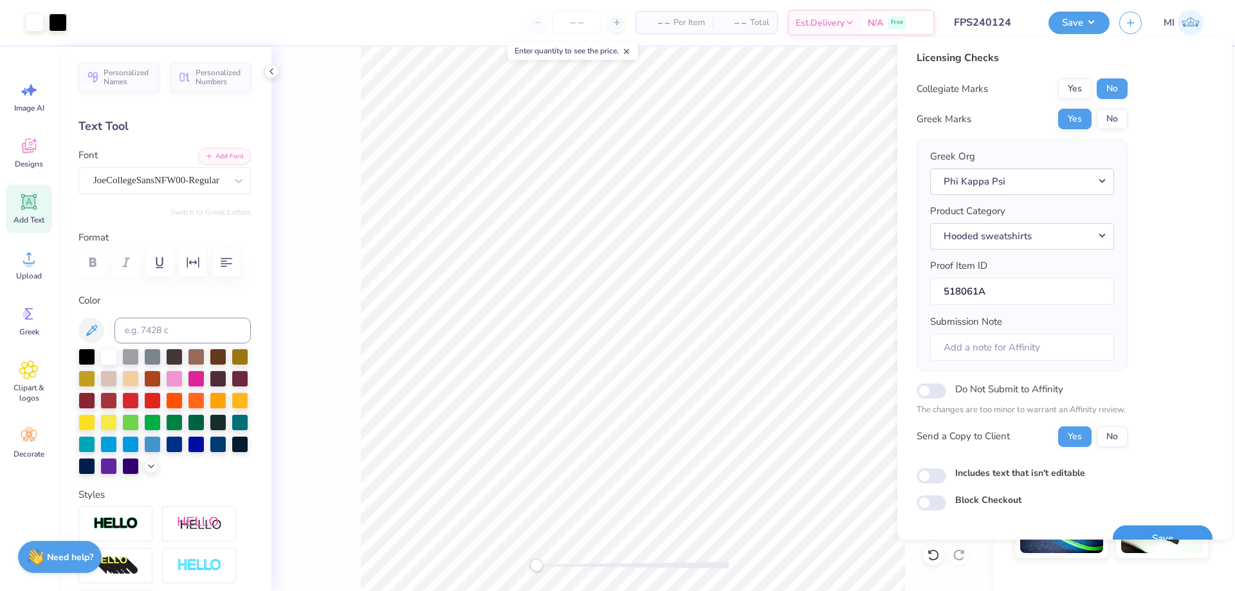
click at [1174, 529] on button "Save" at bounding box center [1163, 538] width 100 height 26
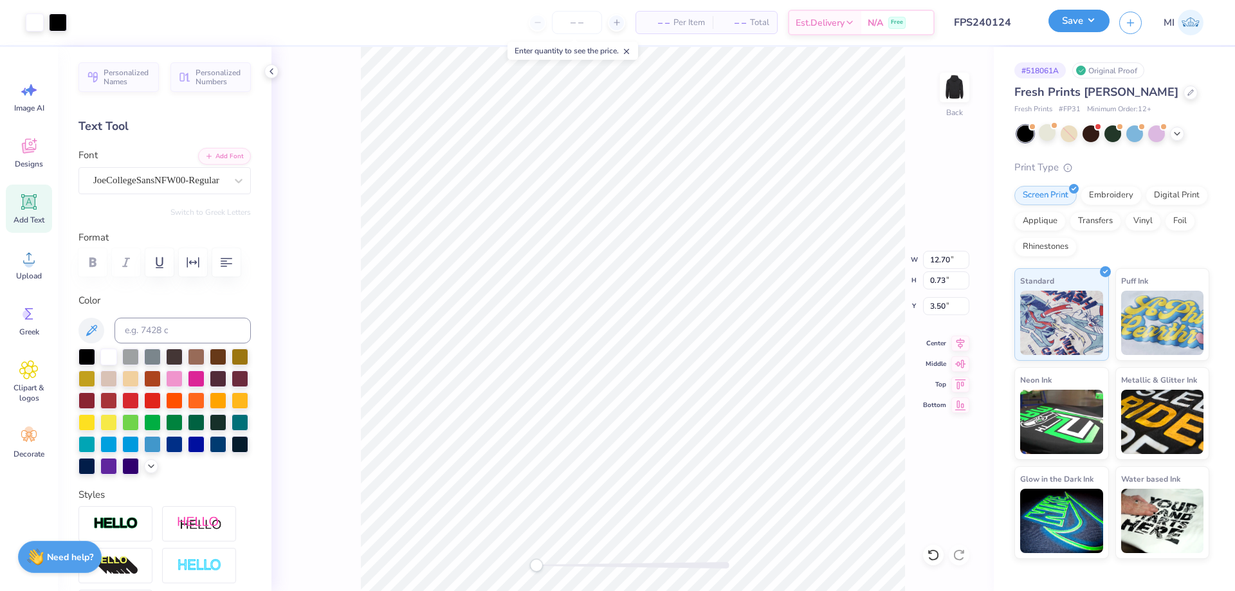
click at [1077, 23] on button "Save" at bounding box center [1078, 21] width 61 height 23
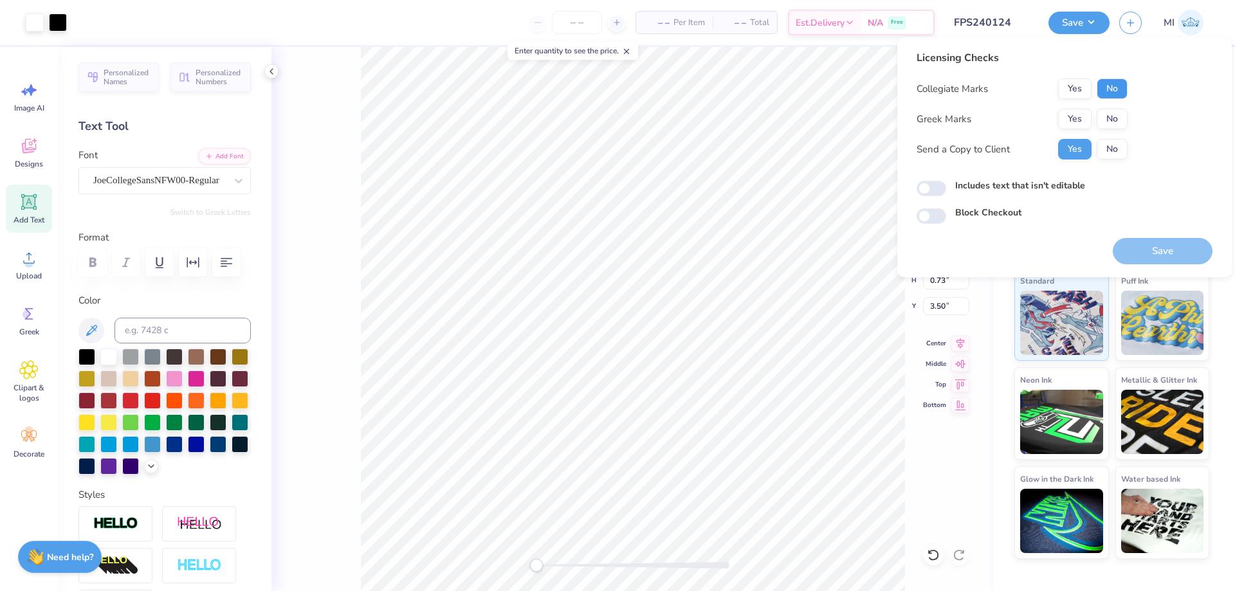
click at [1106, 84] on button "No" at bounding box center [1112, 88] width 31 height 21
click at [1075, 114] on button "Yes" at bounding box center [1074, 119] width 33 height 21
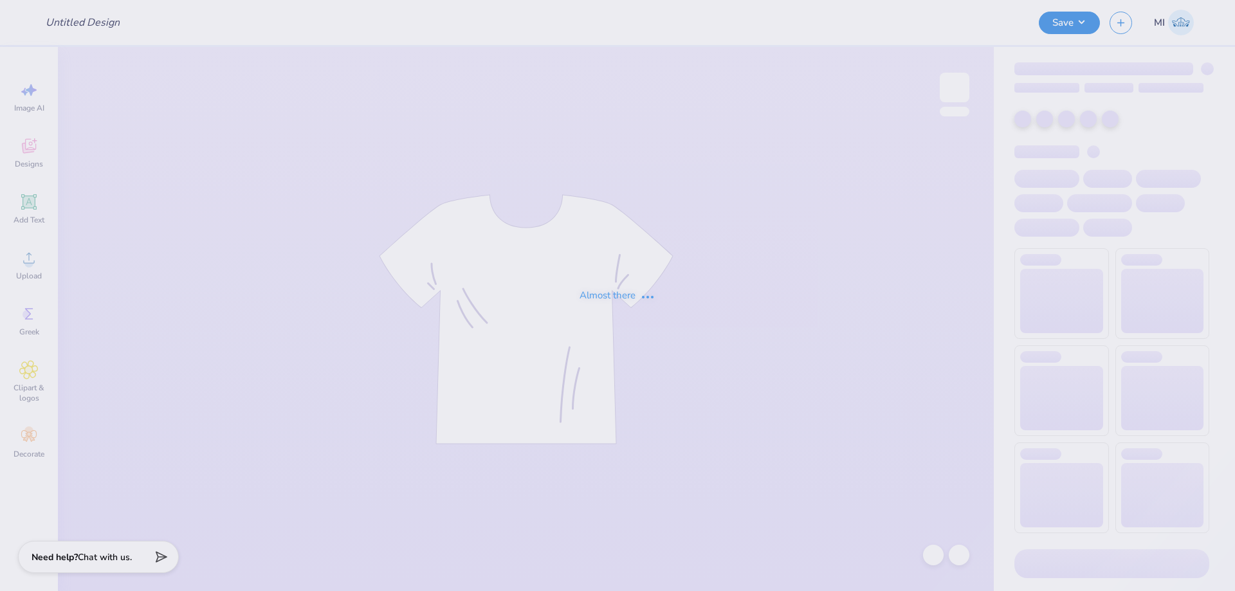
type input "FPS240125"
